Goal: Information Seeking & Learning: Learn about a topic

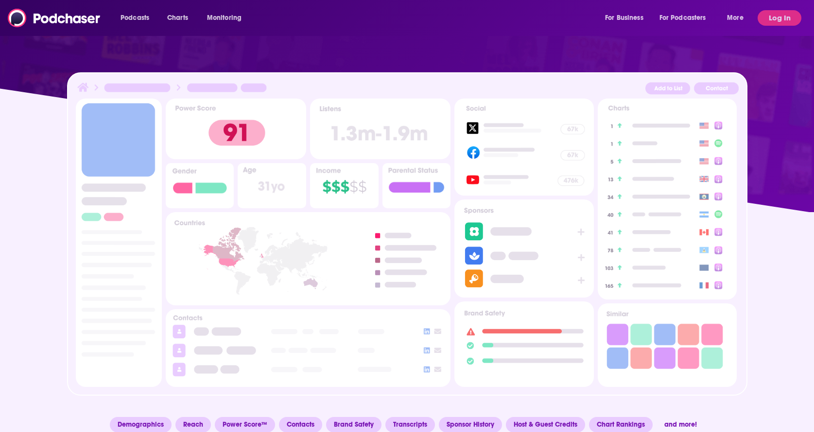
scroll to position [282, 0]
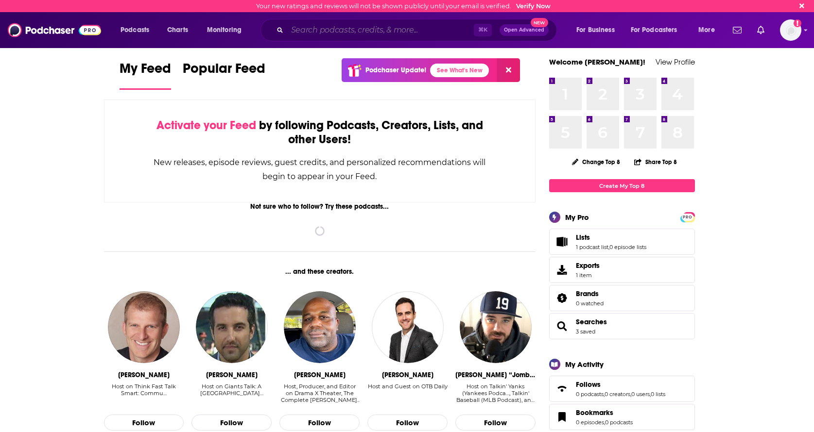
click at [352, 31] on input "Search podcasts, credits, & more..." at bounding box center [380, 30] width 187 height 16
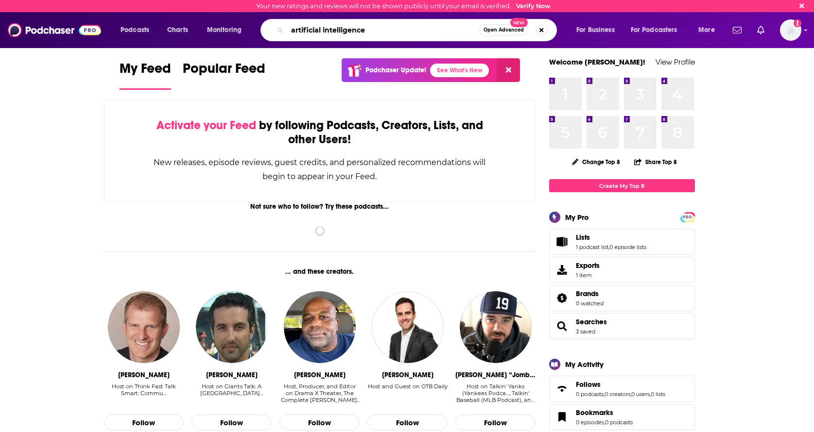
type input "artificial intelligence"
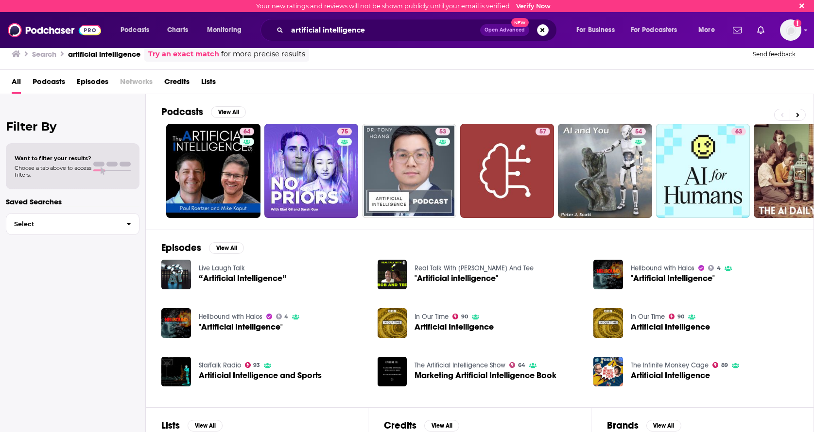
click at [53, 81] on span "Podcasts" at bounding box center [49, 84] width 33 height 20
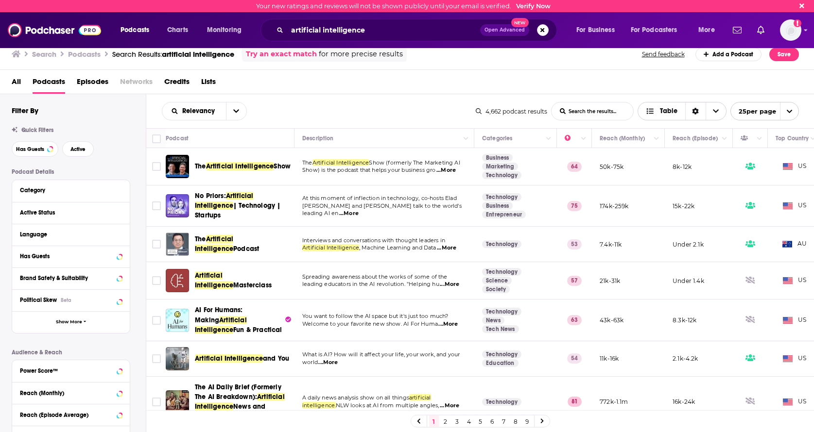
click at [676, 112] on span "Table" at bounding box center [668, 111] width 17 height 7
click at [694, 112] on icon "Sort Direction" at bounding box center [695, 111] width 7 height 7
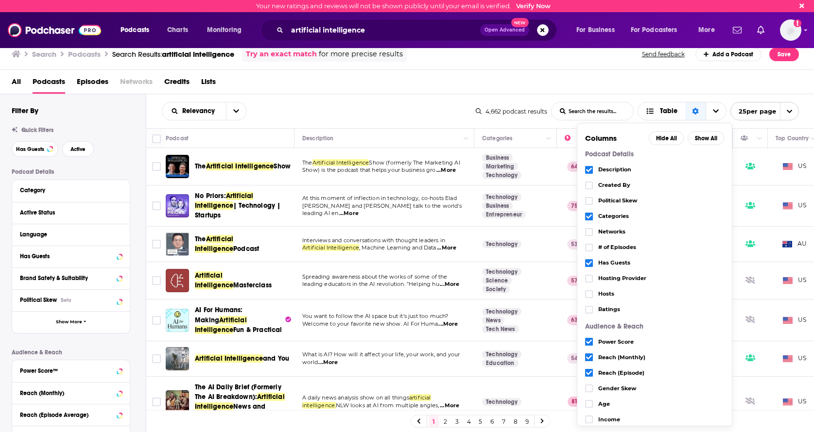
click at [450, 81] on div "All Podcasts Episodes Networks Credits Lists" at bounding box center [409, 84] width 795 height 20
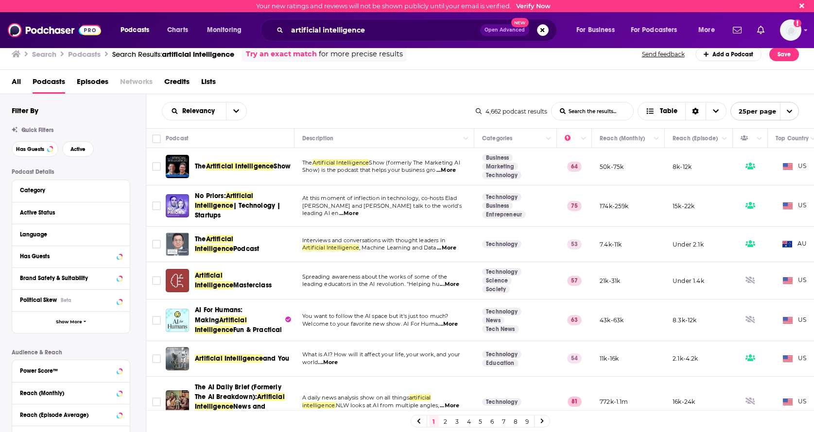
scroll to position [0, 62]
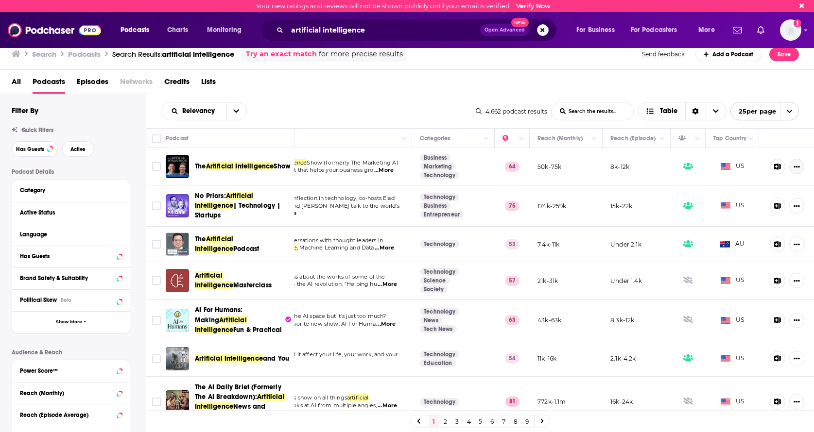
click at [797, 171] on button "Show More Button" at bounding box center [796, 167] width 15 height 16
click at [68, 328] on button "Show More" at bounding box center [71, 322] width 118 height 22
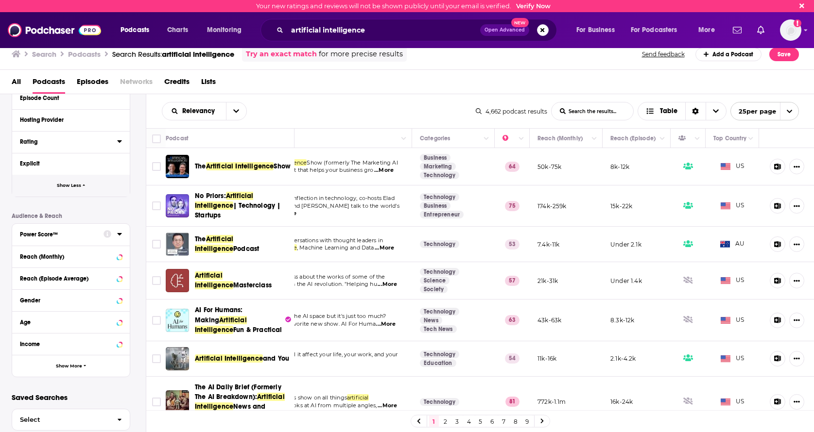
scroll to position [335, 0]
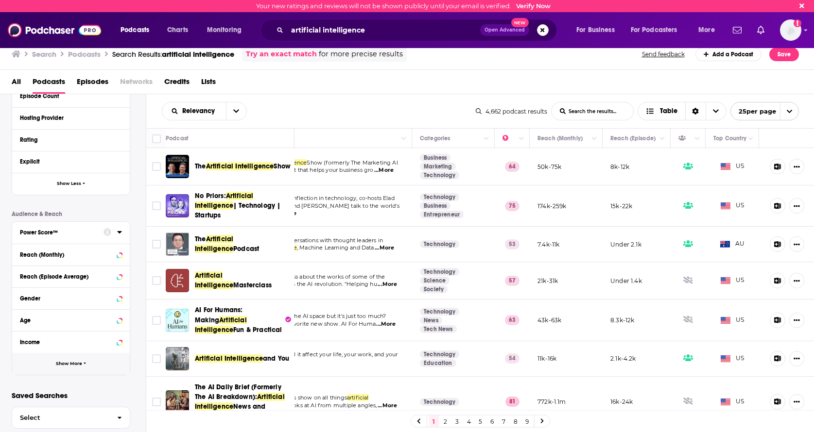
click at [94, 366] on button "Show More" at bounding box center [71, 364] width 118 height 22
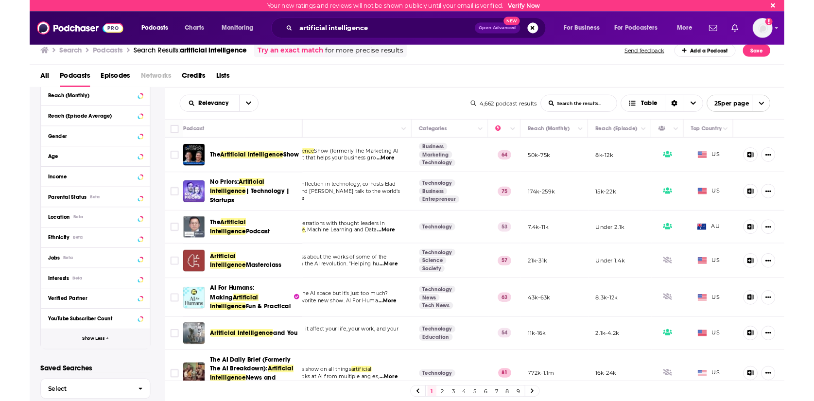
scroll to position [486, 0]
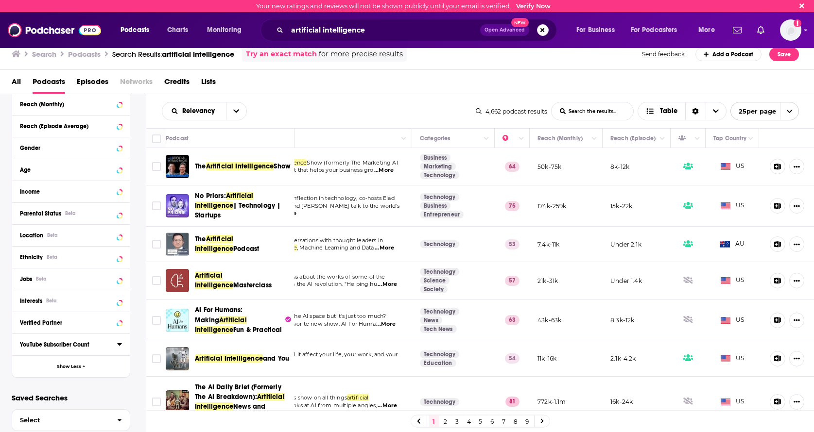
click at [91, 345] on div "YouTube Subscriber Count" at bounding box center [65, 344] width 91 height 7
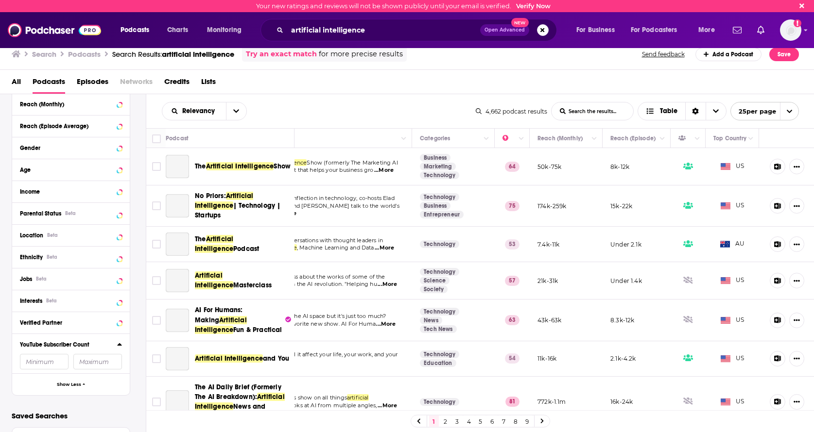
click at [46, 361] on input "number" at bounding box center [44, 362] width 49 height 16
